Goal: Task Accomplishment & Management: Manage account settings

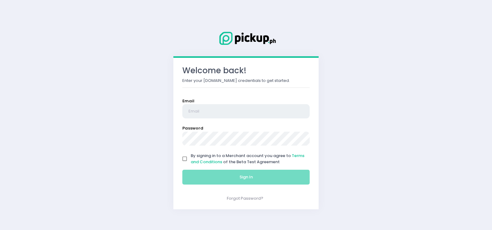
type input "[EMAIL_ADDRESS][DOMAIN_NAME]"
click at [184, 158] on input "By signing in to a Merchant account you agree to Terms and Conditions of the Be…" at bounding box center [185, 159] width 12 height 12
checkbox input "true"
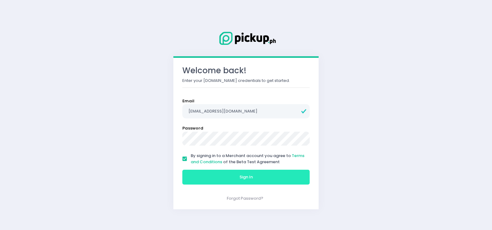
click at [196, 173] on button "Sign In" at bounding box center [245, 177] width 127 height 15
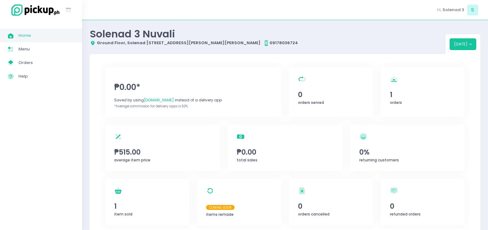
drag, startPoint x: 16, startPoint y: 128, endPoint x: 20, endPoint y: 123, distance: 6.2
click at [16, 128] on div "Home Created with Sketch. Home Menu Created with Sketch. Menu My Store Created …" at bounding box center [41, 125] width 82 height 202
click at [39, 58] on link "My Store Created with Sketch. Orders" at bounding box center [41, 63] width 82 height 14
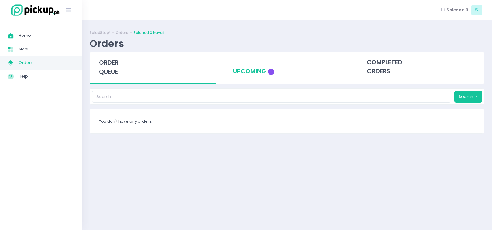
click at [247, 71] on div "upcoming 1" at bounding box center [287, 67] width 126 height 30
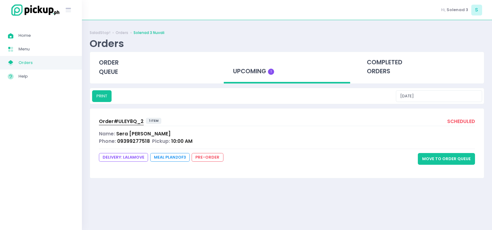
click at [134, 122] on span "Order# ULEY8Q_2" at bounding box center [121, 121] width 45 height 6
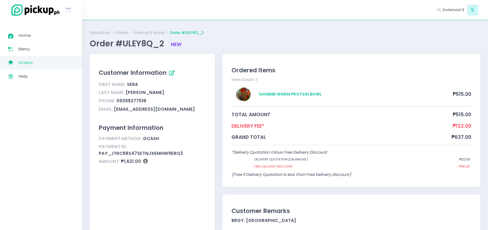
click at [53, 64] on span "Orders" at bounding box center [47, 63] width 56 height 8
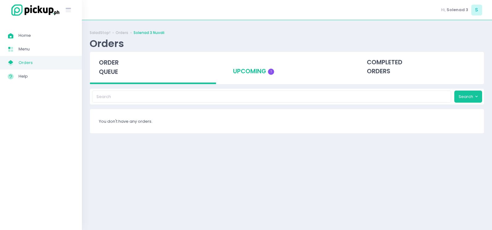
click at [252, 63] on div "upcoming 1" at bounding box center [287, 67] width 126 height 30
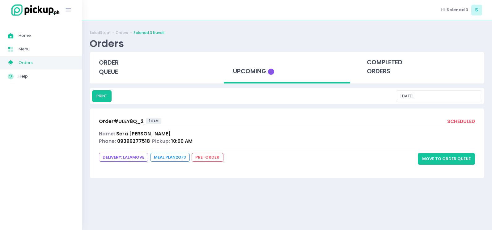
click at [449, 159] on button "Move to Order Queue" at bounding box center [446, 159] width 57 height 12
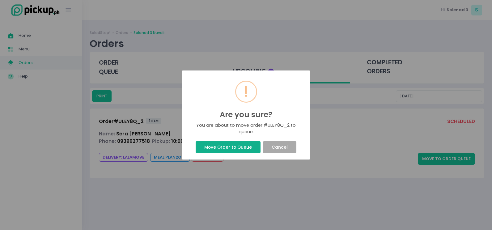
click at [239, 145] on button "Move Order to Queue" at bounding box center [228, 147] width 65 height 12
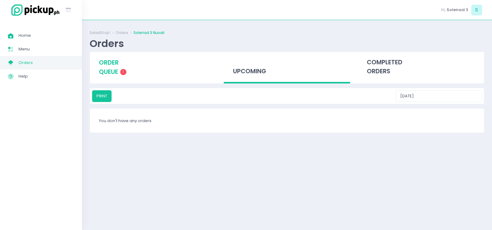
click at [120, 71] on div "order queue 1" at bounding box center [153, 67] width 126 height 31
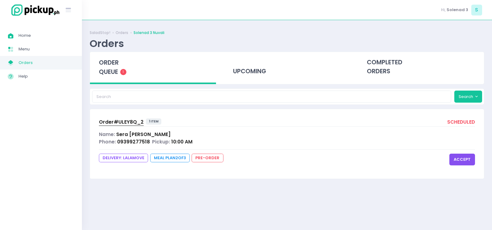
click at [463, 158] on button "accept" at bounding box center [463, 160] width 26 height 12
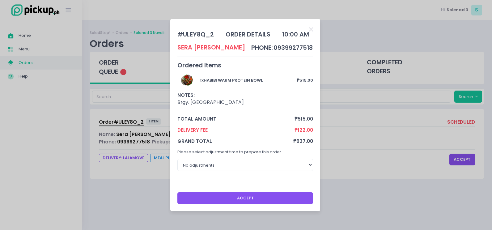
click at [247, 200] on button "Accept" at bounding box center [245, 198] width 136 height 12
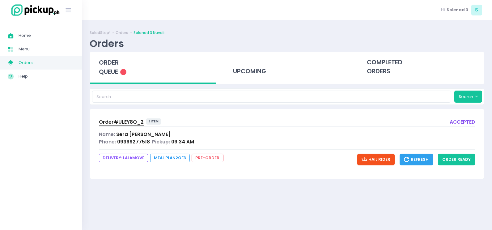
click at [115, 121] on span "Order# ULEY8Q_2" at bounding box center [121, 122] width 45 height 6
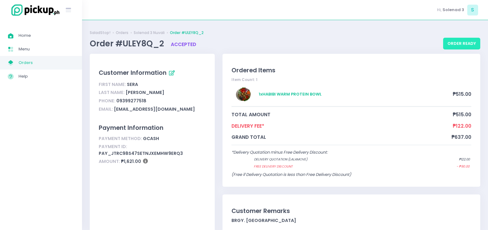
click at [449, 44] on button "order ready" at bounding box center [461, 44] width 37 height 12
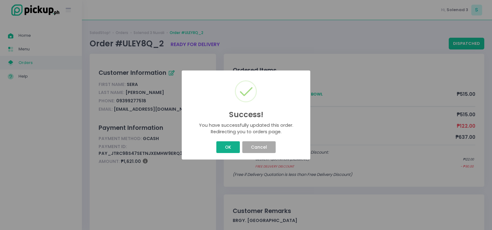
click at [225, 152] on button "OK" at bounding box center [227, 147] width 23 height 12
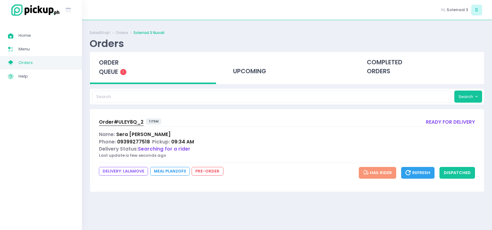
click at [131, 126] on link "Order# ULEY8Q_2" at bounding box center [121, 122] width 45 height 8
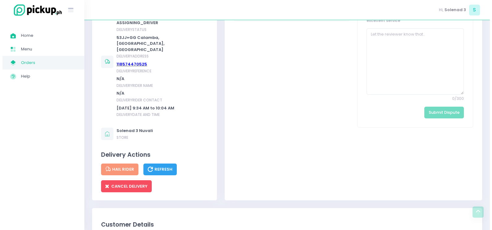
scroll to position [340, 0]
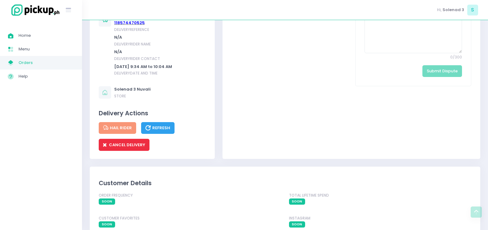
click at [137, 139] on button "CANCEL DELIVERY" at bounding box center [124, 145] width 51 height 12
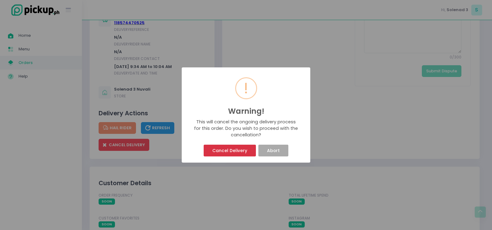
click at [233, 152] on button "Cancel Delivery" at bounding box center [230, 151] width 52 height 12
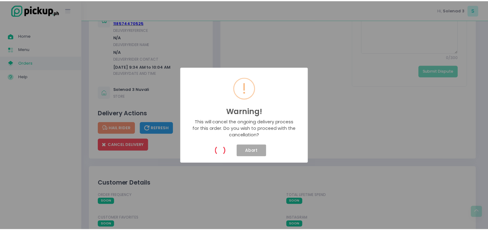
scroll to position [0, 0]
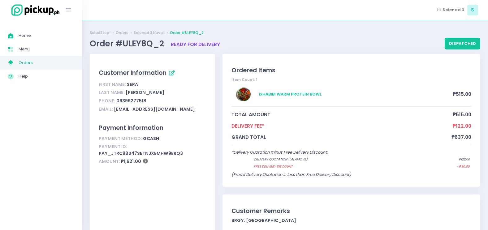
click at [37, 126] on div "Home Created with Sketch. Home Menu Created with Sketch. Menu My Store Created …" at bounding box center [41, 125] width 82 height 202
click at [461, 44] on button "dispatched" at bounding box center [462, 44] width 36 height 12
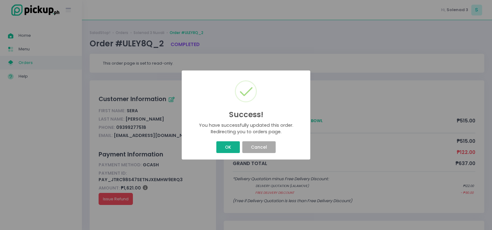
click at [223, 146] on button "OK" at bounding box center [227, 147] width 23 height 12
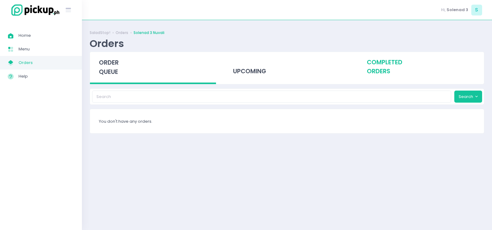
click at [392, 70] on div "completed orders" at bounding box center [421, 67] width 126 height 30
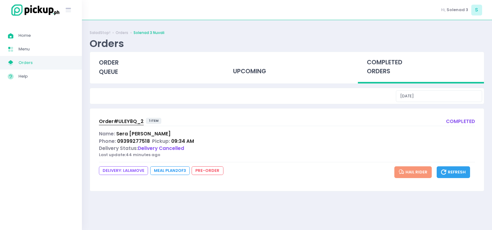
click at [125, 121] on span "Order# ULEY8Q_2" at bounding box center [121, 121] width 45 height 6
